Goal: Task Accomplishment & Management: Manage account settings

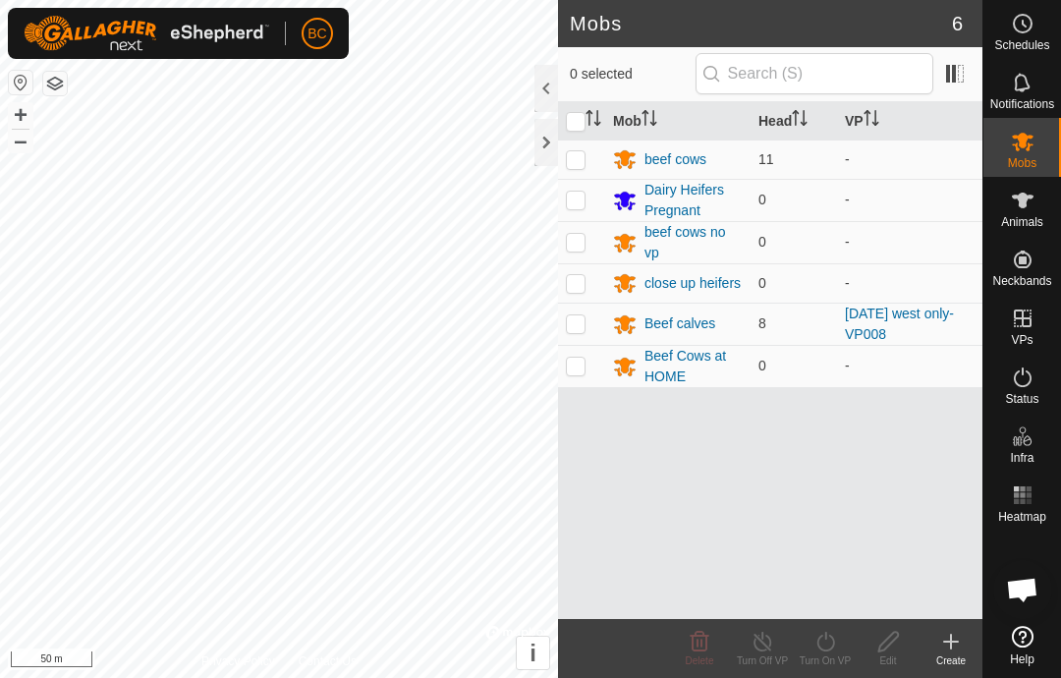
click at [569, 320] on p-checkbox at bounding box center [576, 323] width 20 height 16
checkbox input "true"
click at [661, 312] on div "Beef calves" at bounding box center [678, 324] width 130 height 24
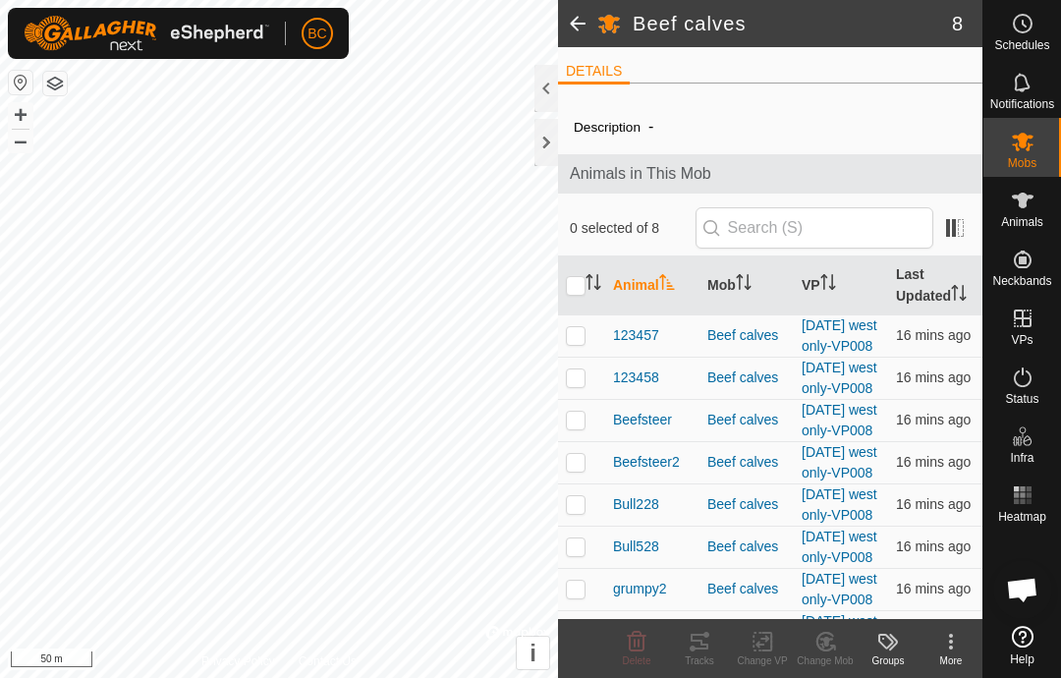
click at [567, 291] on input "checkbox" at bounding box center [576, 286] width 20 height 20
checkbox input "true"
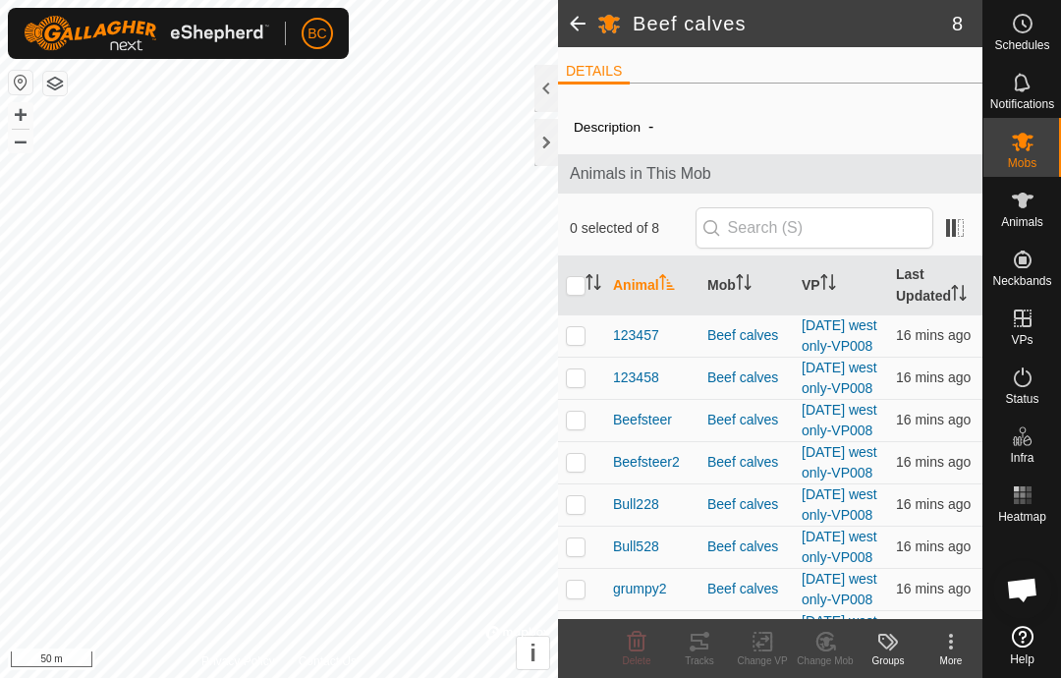
checkbox input "true"
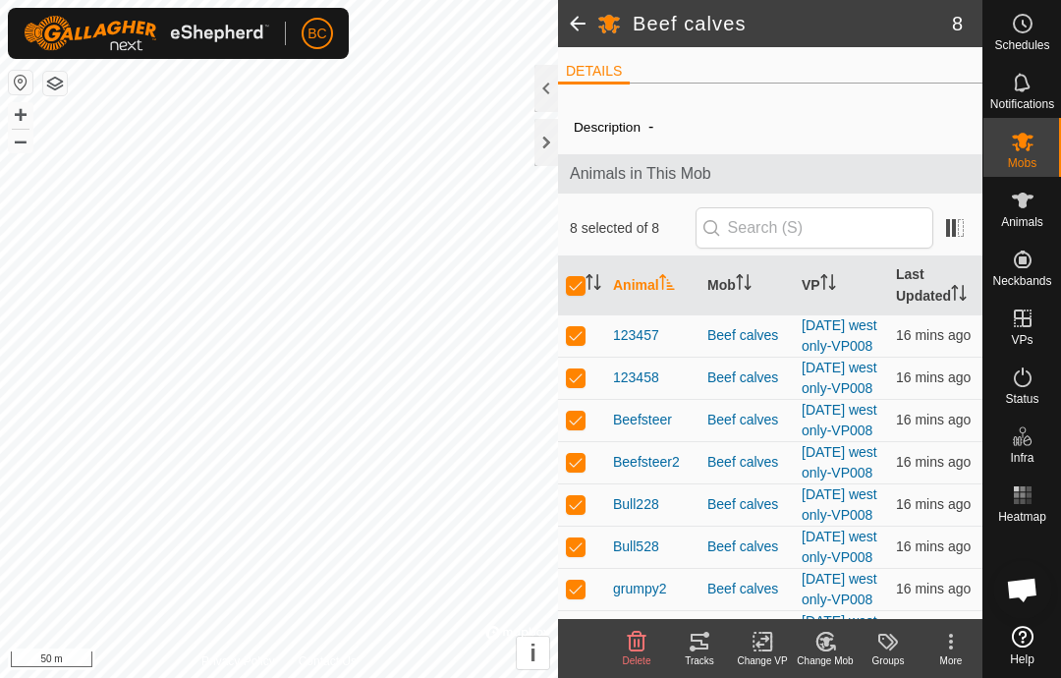
click at [682, 650] on tracks-svg-icon at bounding box center [699, 642] width 63 height 24
